Goal: Transaction & Acquisition: Purchase product/service

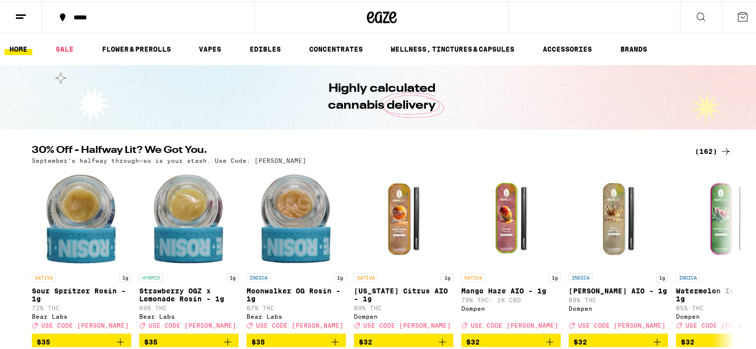
click at [701, 149] on div "(162)" at bounding box center [713, 150] width 37 height 12
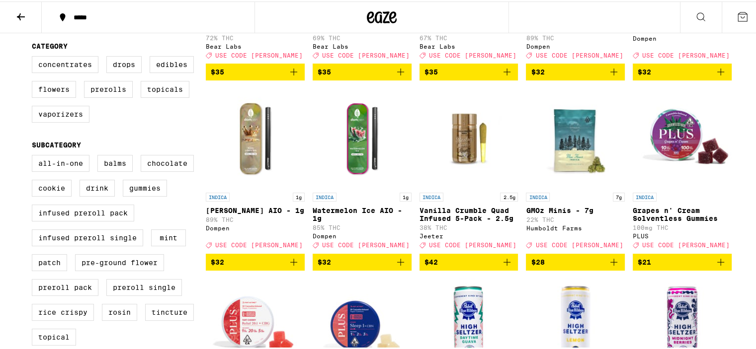
scroll to position [249, 0]
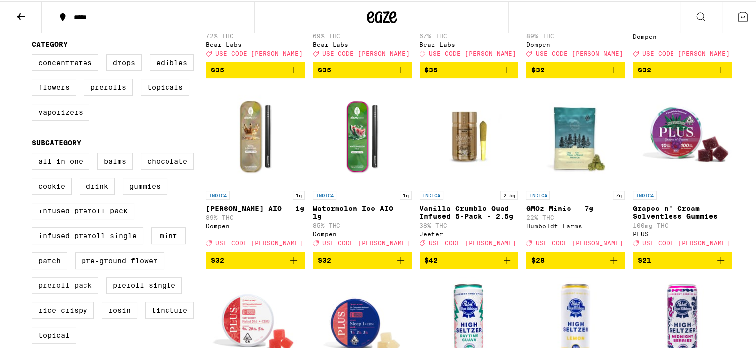
click at [68, 293] on label "Preroll Pack" at bounding box center [65, 284] width 67 height 17
click at [34, 154] on input "Preroll Pack" at bounding box center [34, 153] width 0 height 0
checkbox input "true"
